Goal: Information Seeking & Learning: Learn about a topic

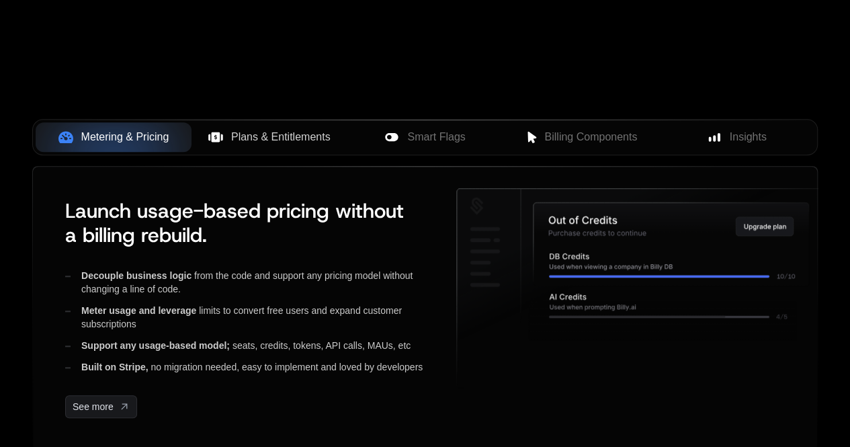
scroll to position [470, 0]
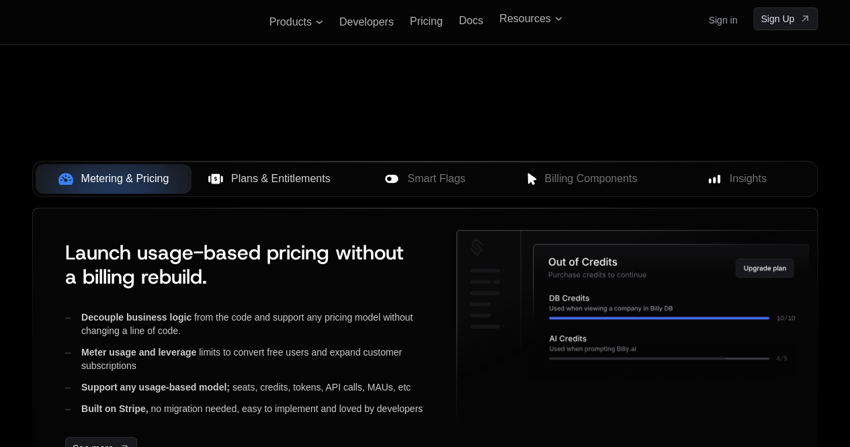
click at [278, 176] on span "Plans & Entitlements" at bounding box center [280, 179] width 99 height 16
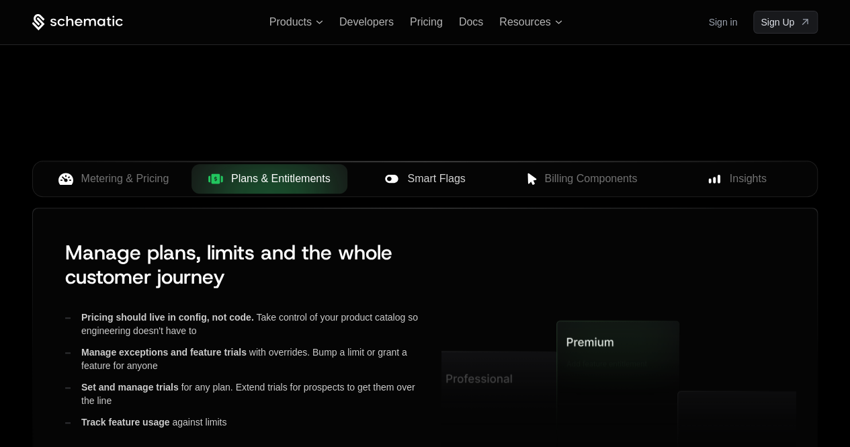
click at [462, 181] on span "Smart Flags" at bounding box center [436, 179] width 58 height 16
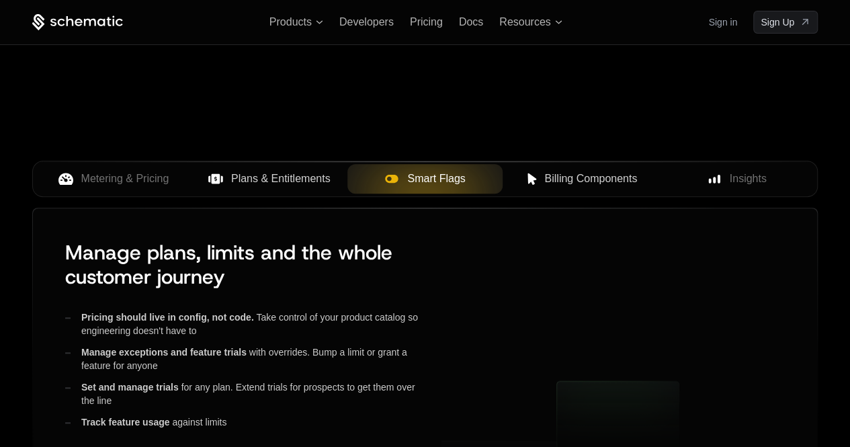
click at [560, 187] on button "Billing Components" at bounding box center [580, 179] width 156 height 30
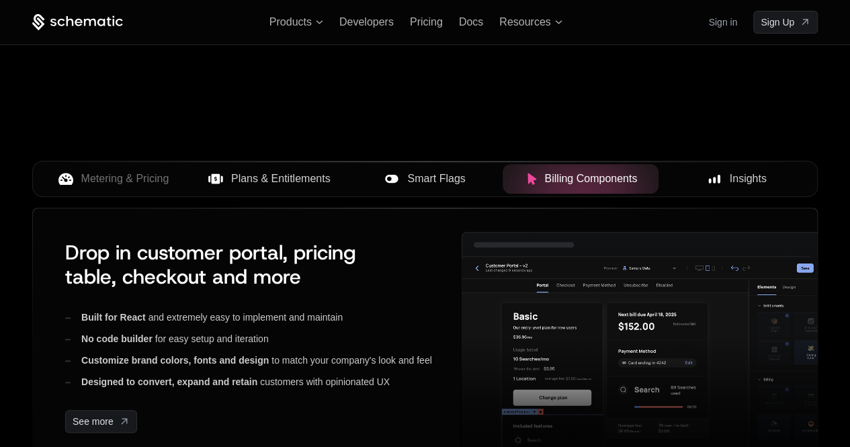
click at [748, 185] on span "Insights" at bounding box center [748, 179] width 37 height 16
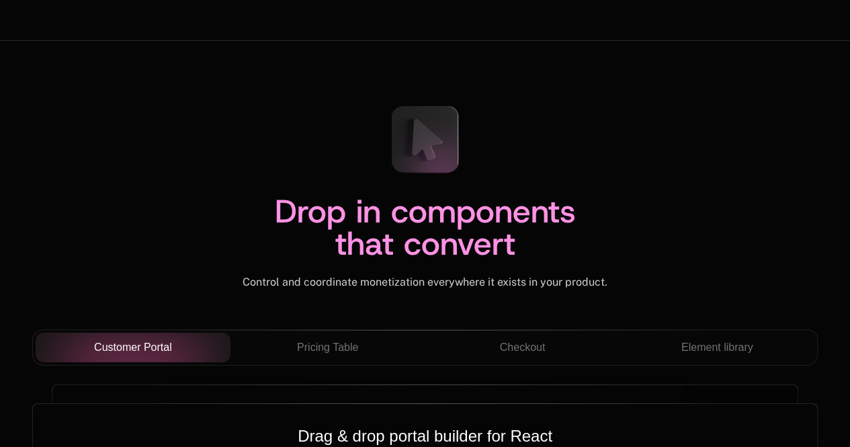
scroll to position [4635, 0]
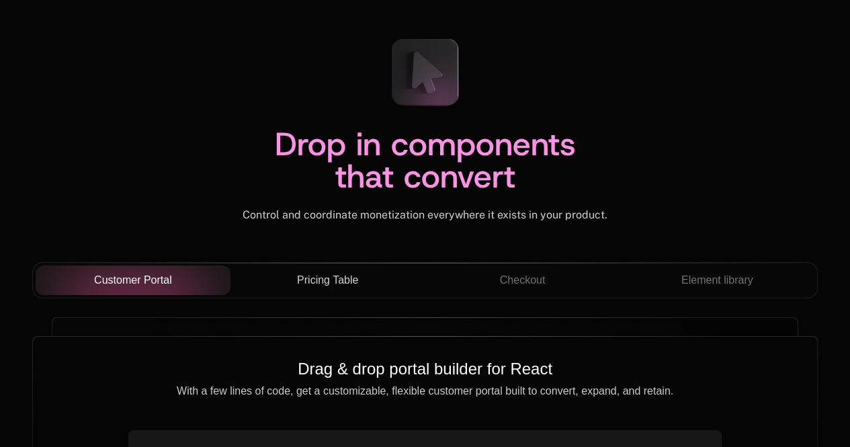
click at [289, 272] on div "Pricing Table" at bounding box center [327, 280] width 173 height 16
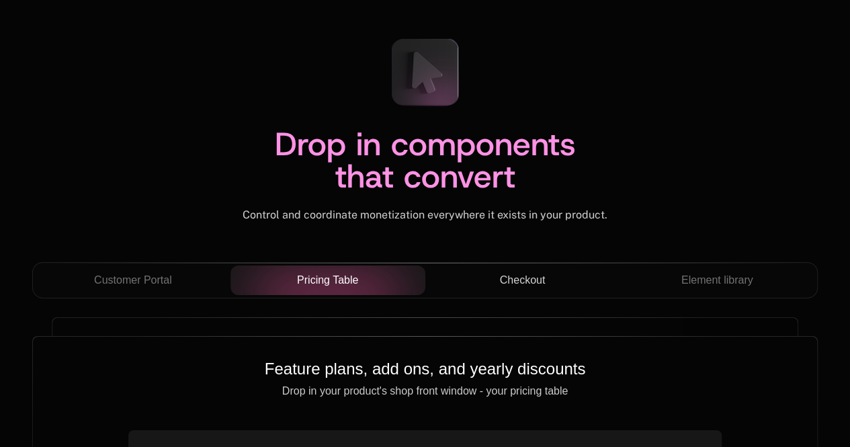
click at [555, 272] on div "Checkout" at bounding box center [522, 280] width 173 height 16
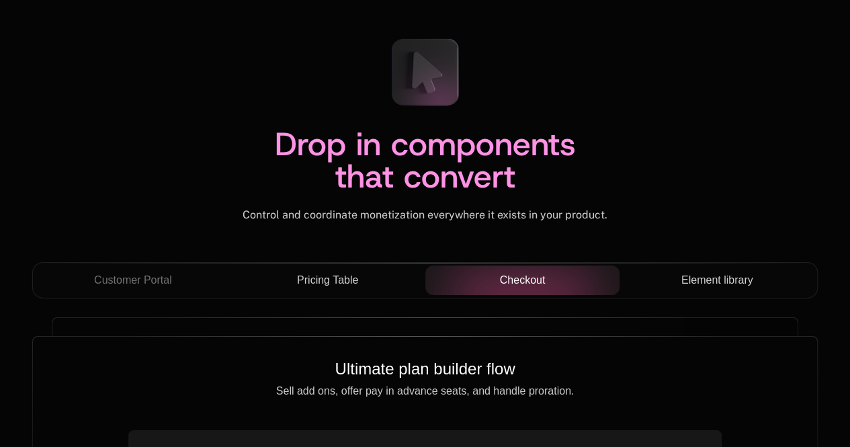
click at [722, 272] on span "Element library" at bounding box center [717, 280] width 72 height 16
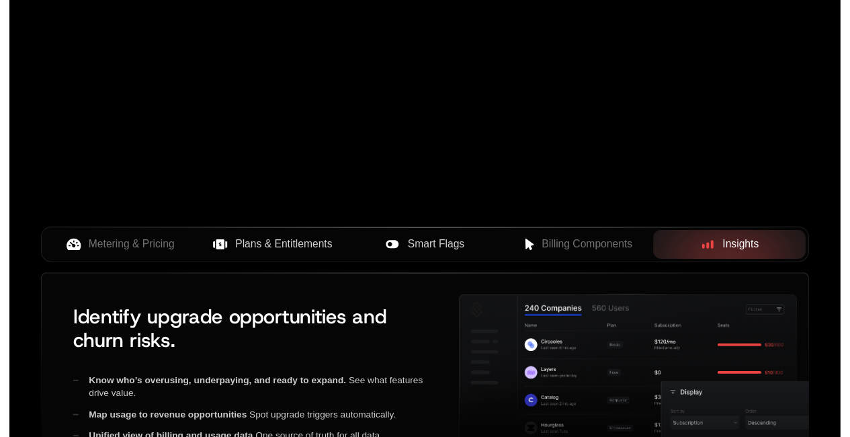
scroll to position [0, 0]
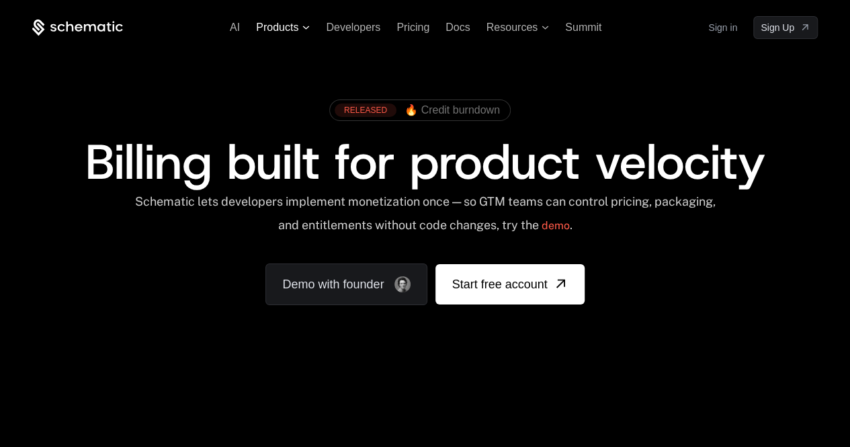
click at [302, 26] on icon at bounding box center [305, 28] width 7 height 4
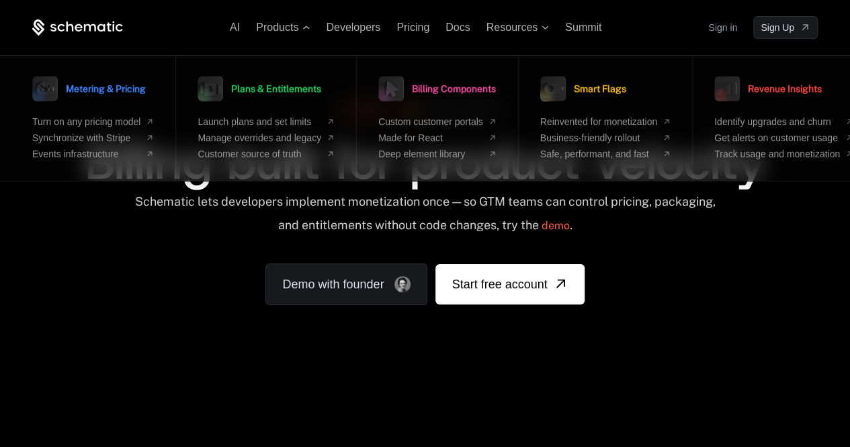
click at [771, 224] on div "Schematic lets developers implement monetization once — so GTM teams can contro…" at bounding box center [424, 218] width 785 height 48
click at [619, 214] on div "Schematic lets developers implement monetization once — so GTM teams can contro…" at bounding box center [424, 218] width 589 height 48
click at [223, 254] on div "RELEASED 🔥 Credit burndown Billing built for product velocity Schematic lets de…" at bounding box center [424, 199] width 785 height 212
click at [664, 243] on div "RELEASED 🔥 Credit burndown Billing built for product velocity Schematic lets de…" at bounding box center [424, 199] width 785 height 212
click at [269, 28] on span "Products" at bounding box center [277, 27] width 42 height 12
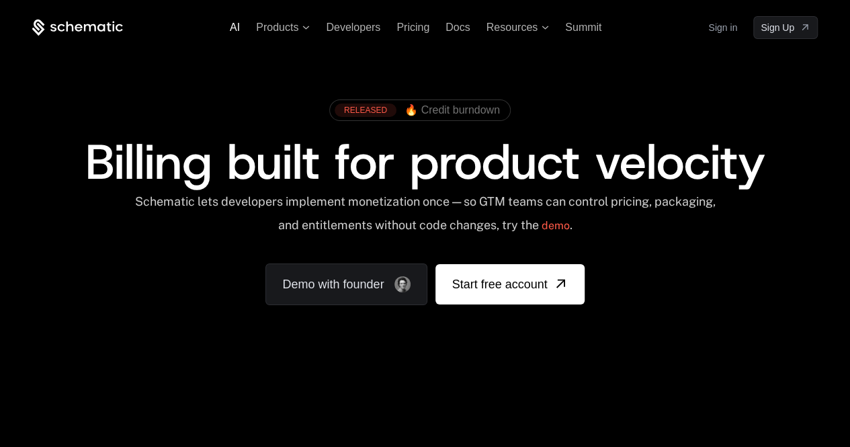
click at [234, 28] on span "AI" at bounding box center [235, 26] width 10 height 11
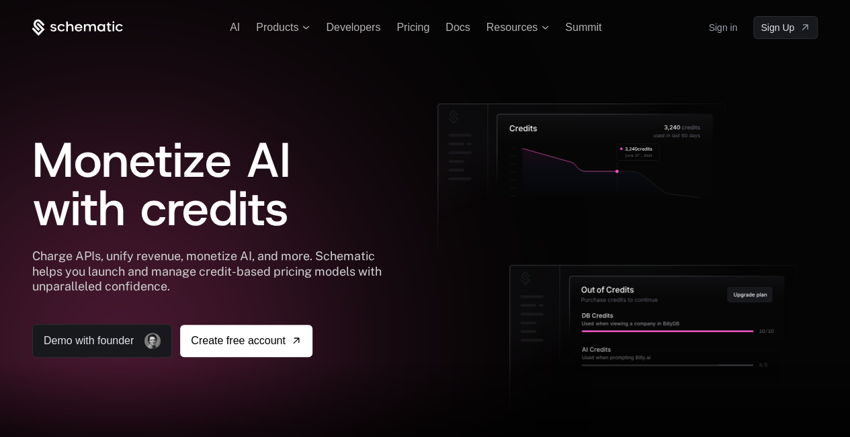
click at [85, 21] on icon at bounding box center [77, 27] width 91 height 17
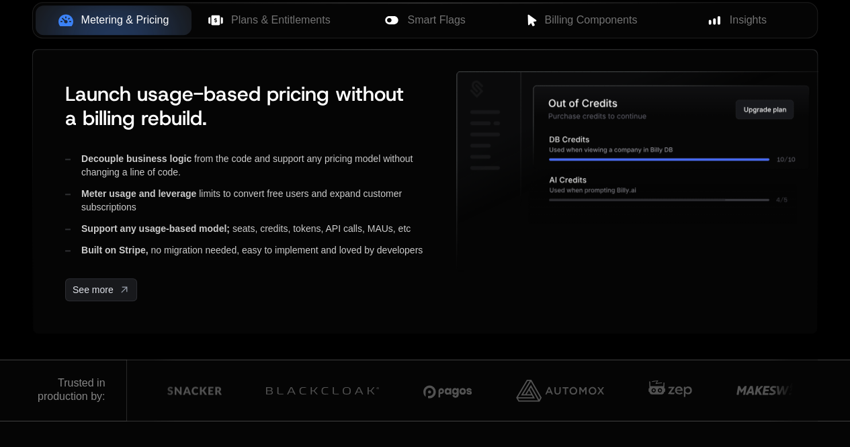
scroll to position [672, 0]
